Goal: Task Accomplishment & Management: Manage account settings

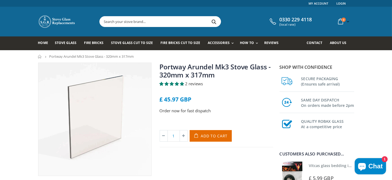
click at [192, 83] on span "2 reviews" at bounding box center [194, 83] width 18 height 5
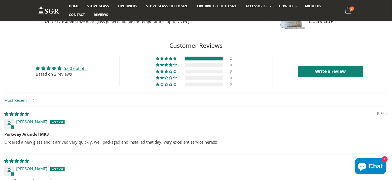
scroll to position [395, 0]
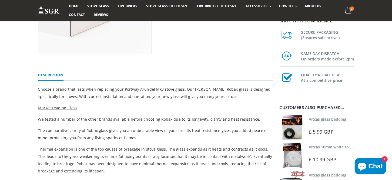
scroll to position [81, 0]
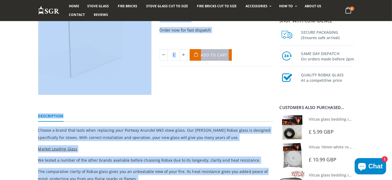
drag, startPoint x: 380, startPoint y: 24, endPoint x: 379, endPoint y: 19, distance: 4.7
click at [258, 83] on div "Portway Arundel Mk3 Stove Glass - 320mm x 317mm 2 reviews £ 45.97 GBP Order now…" at bounding box center [217, 39] width 122 height 114
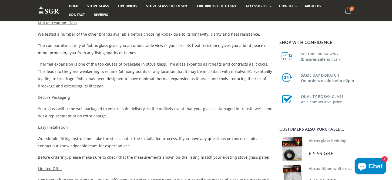
scroll to position [189, 0]
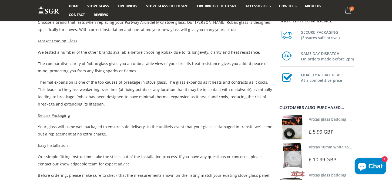
click at [325, 119] on link "Vitcas glass bedding in tape - 2mm x 10mm x 2 meters" at bounding box center [359, 119] width 101 height 5
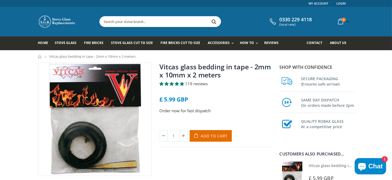
click at [202, 67] on link "Vitcas glass bedding in tape - 2mm x 10mm x 2 meters" at bounding box center [216, 70] width 112 height 17
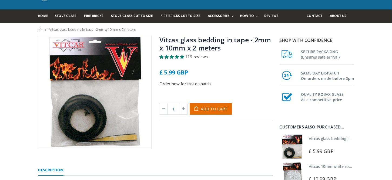
scroll to position [27, 0]
click at [217, 110] on span "Add to Cart" at bounding box center [214, 109] width 27 height 5
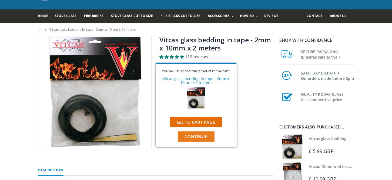
click at [195, 136] on span "Continue" at bounding box center [196, 137] width 23 height 6
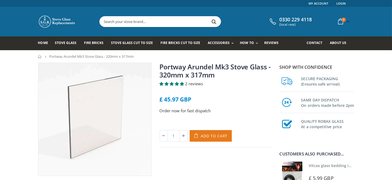
click at [216, 137] on span "Add to Cart" at bounding box center [214, 136] width 27 height 5
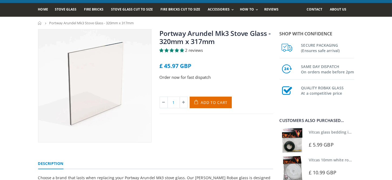
scroll to position [54, 0]
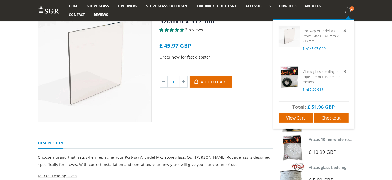
click at [351, 8] on span "2" at bounding box center [352, 8] width 4 height 4
click at [330, 117] on span "Checkout" at bounding box center [331, 118] width 19 height 6
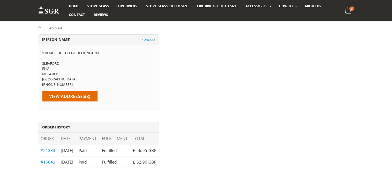
scroll to position [27, 0]
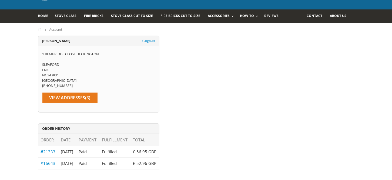
click at [88, 99] on link "View Addresses (3)" at bounding box center [69, 98] width 55 height 10
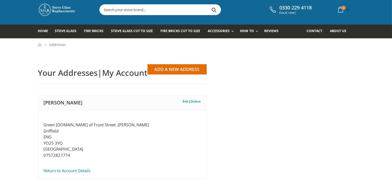
scroll to position [27, 0]
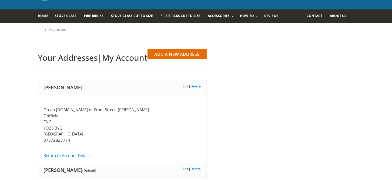
click at [199, 84] on link "Delete" at bounding box center [196, 86] width 10 height 5
click at [222, 19] on link "Accessories" at bounding box center [222, 16] width 29 height 14
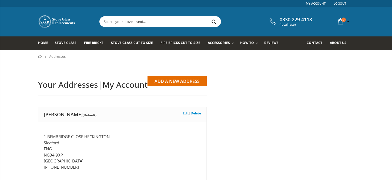
select select "[GEOGRAPHIC_DATA]"
click at [187, 114] on link "Edit" at bounding box center [186, 113] width 6 height 5
click at [179, 82] on link "Add a New Address" at bounding box center [177, 81] width 59 height 10
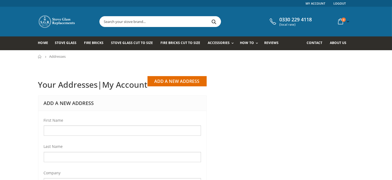
click at [61, 126] on li "First Name" at bounding box center [122, 129] width 157 height 24
click at [57, 129] on input "First Name" at bounding box center [122, 131] width 157 height 10
type input "[PERSON_NAME]"
type input "[STREET_ADDRESS]"
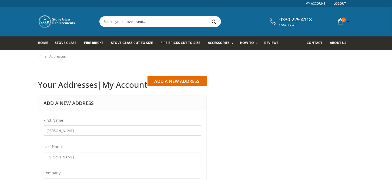
type input "Heckington"
type input "Sleaford"
type input "NG34 9XP"
type input "07572827774"
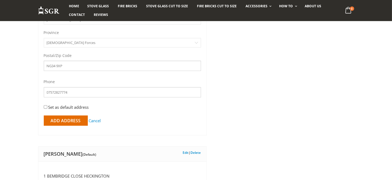
scroll to position [270, 0]
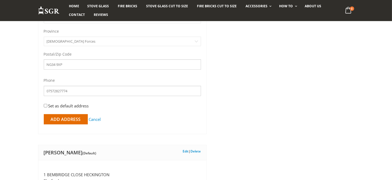
click at [44, 104] on input "Set as default address" at bounding box center [46, 106] width 4 height 4
checkbox input "true"
click at [56, 117] on input "Add Address" at bounding box center [66, 119] width 44 height 10
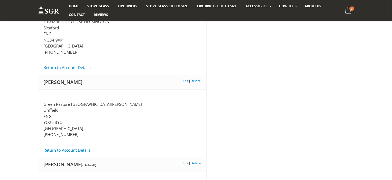
scroll to position [108, 0]
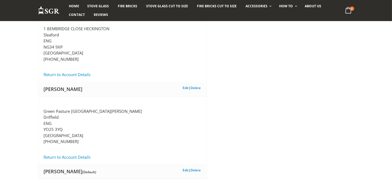
click at [199, 85] on h3 "Colin Goodman Edit | Delete" at bounding box center [122, 89] width 168 height 15
click at [199, 88] on link "Delete" at bounding box center [196, 88] width 10 height 5
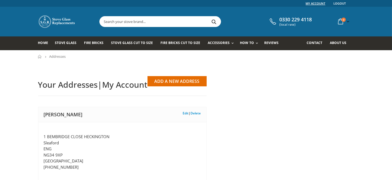
click at [319, 4] on link "My Account" at bounding box center [316, 3] width 20 height 7
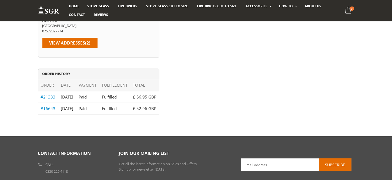
scroll to position [81, 0]
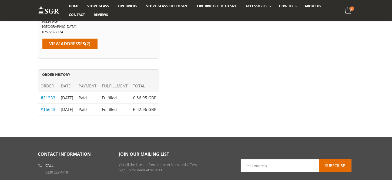
click at [45, 98] on link "#21333" at bounding box center [48, 97] width 15 height 5
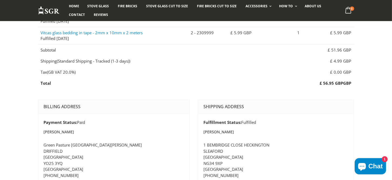
scroll to position [27, 0]
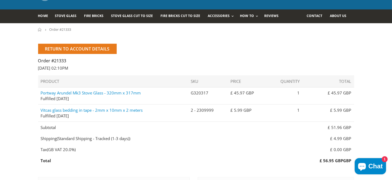
click at [79, 47] on link "Return to Account Details" at bounding box center [77, 49] width 79 height 10
